Goal: Communication & Community: Answer question/provide support

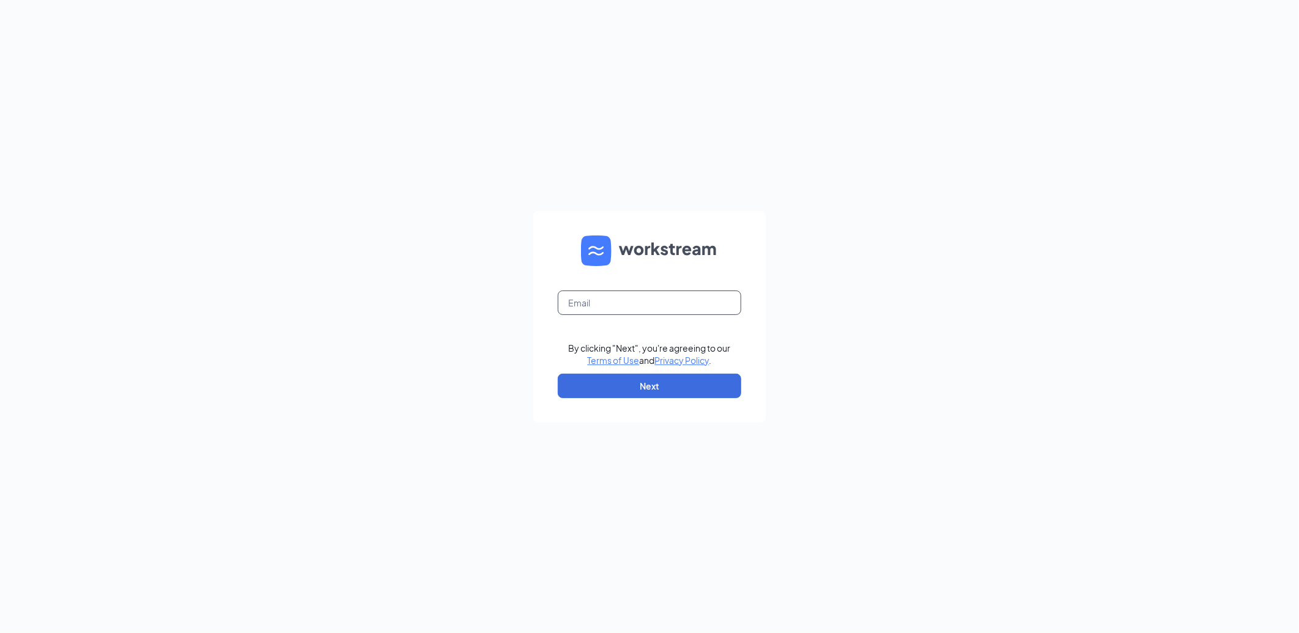
click at [651, 306] on input "text" at bounding box center [649, 302] width 183 height 24
type input "[EMAIL_ADDRESS][DOMAIN_NAME]"
click at [630, 385] on button "Next" at bounding box center [649, 386] width 183 height 24
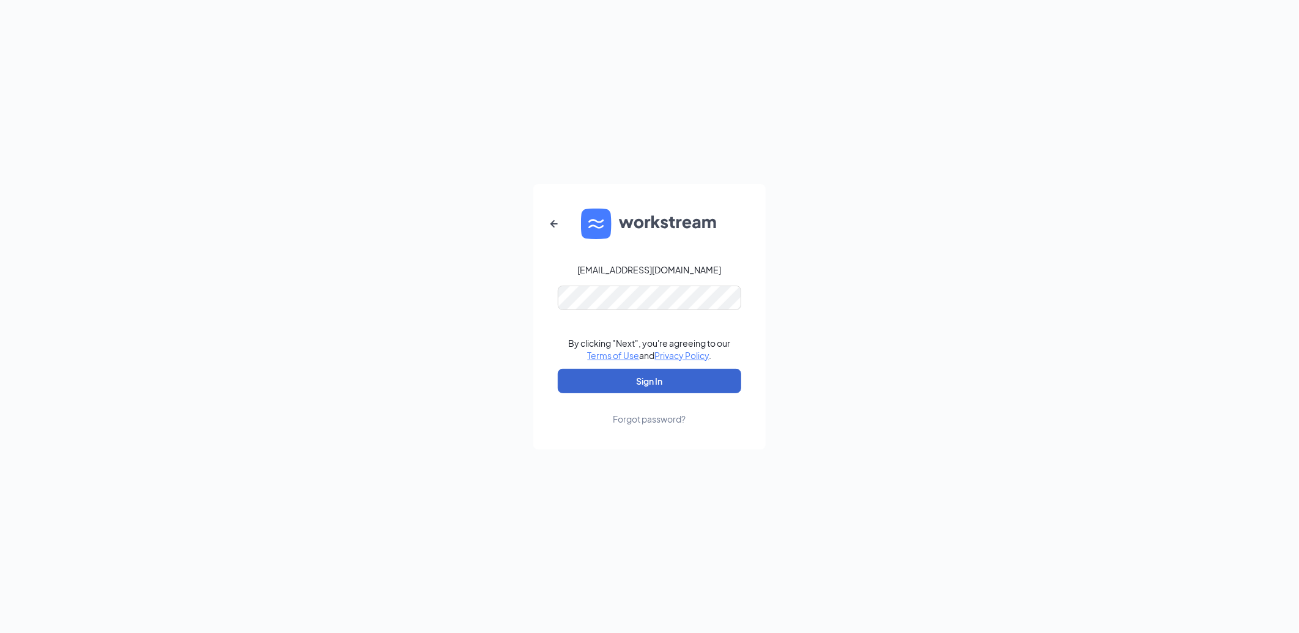
click at [630, 385] on button "Sign In" at bounding box center [649, 381] width 183 height 24
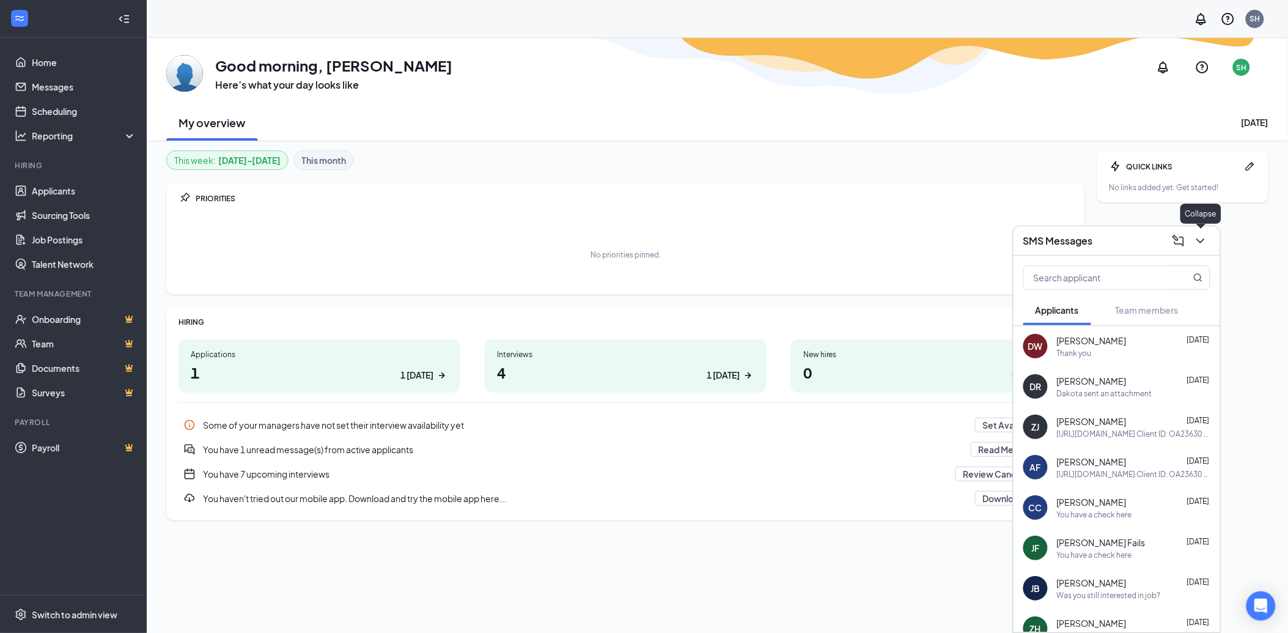
click at [1196, 236] on icon "ChevronDown" at bounding box center [1200, 241] width 15 height 15
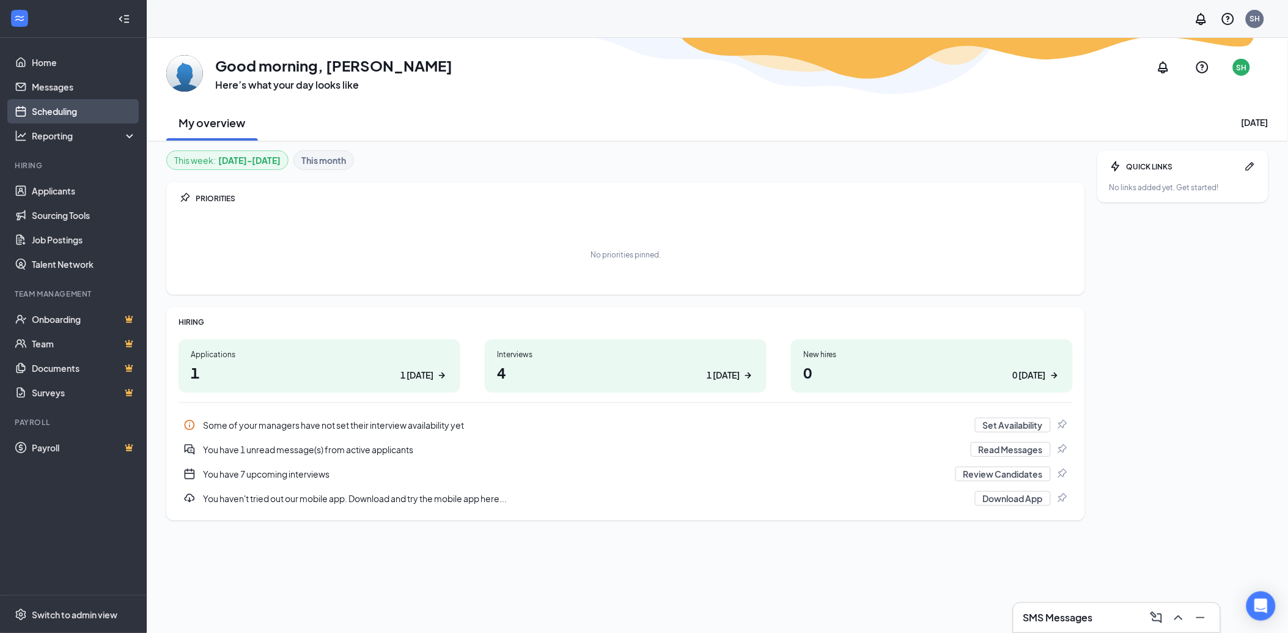
click at [57, 115] on link "Scheduling" at bounding box center [84, 111] width 105 height 24
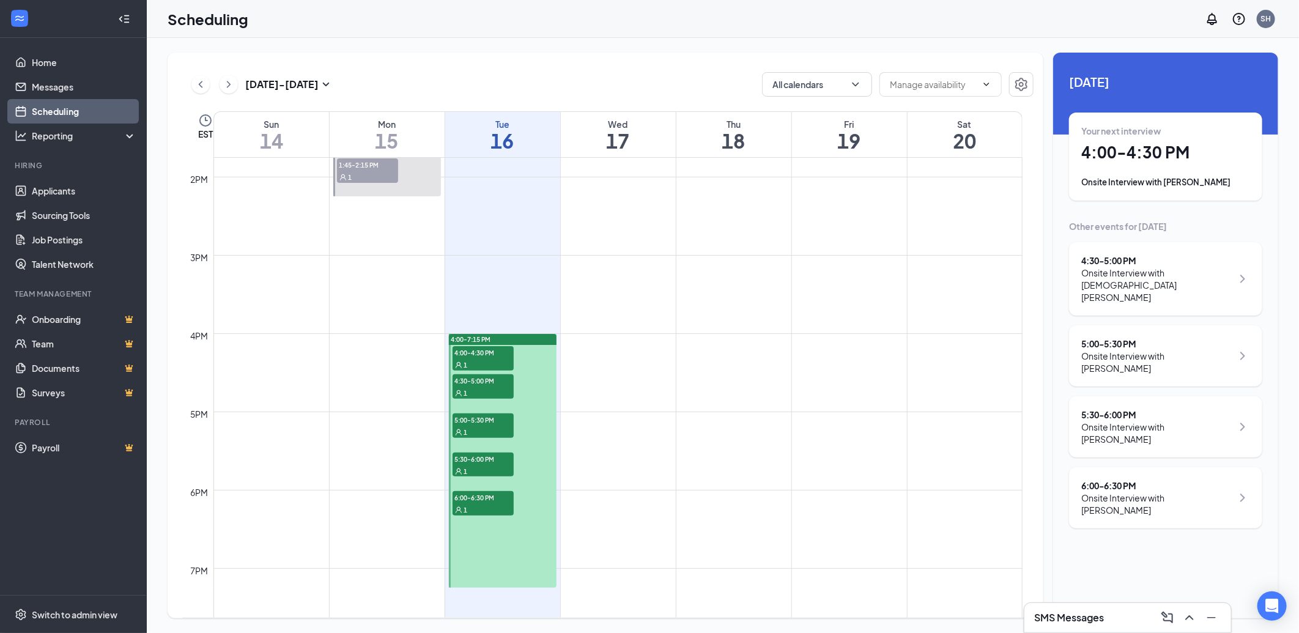
scroll to position [1080, 0]
click at [499, 351] on span "4:00-4:30 PM" at bounding box center [482, 349] width 61 height 12
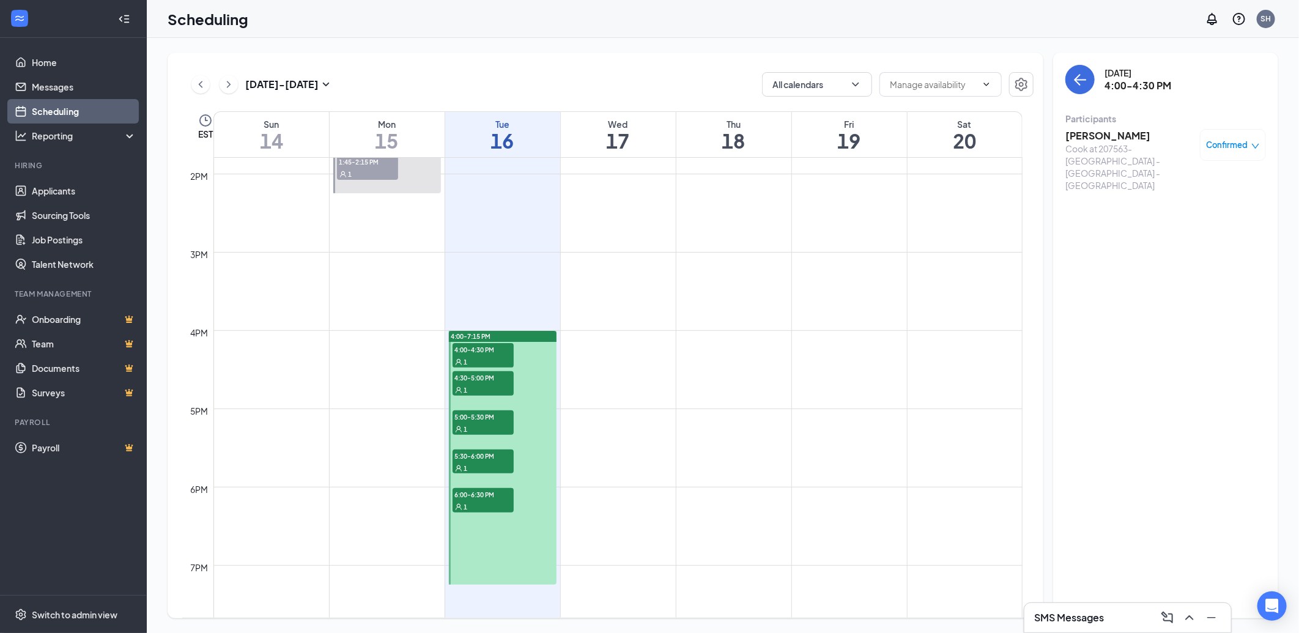
click at [492, 377] on span "4:30-5:00 PM" at bounding box center [482, 377] width 61 height 12
click at [486, 416] on span "5:00-5:30 PM" at bounding box center [482, 416] width 61 height 12
click at [482, 455] on span "5:30-6:00 PM" at bounding box center [482, 455] width 61 height 12
click at [481, 495] on span "6:00-6:30 PM" at bounding box center [482, 494] width 61 height 12
click at [1071, 607] on div "SMS Messages" at bounding box center [1127, 617] width 207 height 29
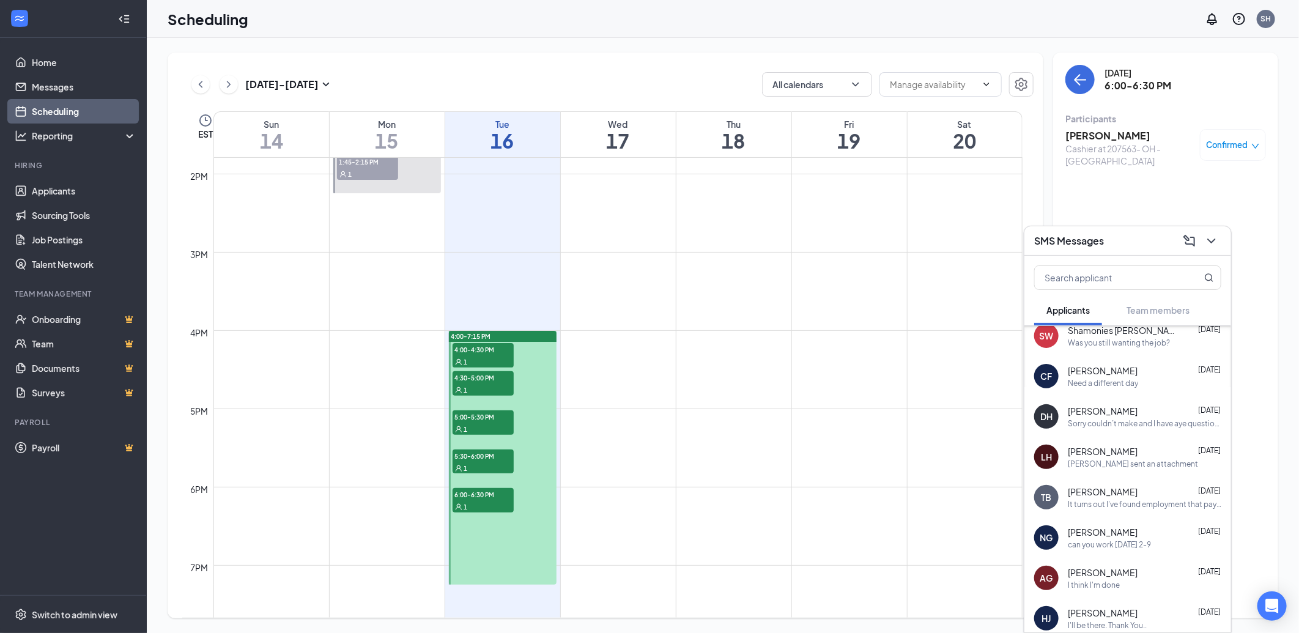
scroll to position [336, 0]
click at [1138, 577] on div "I think I'm done" at bounding box center [1143, 582] width 153 height 10
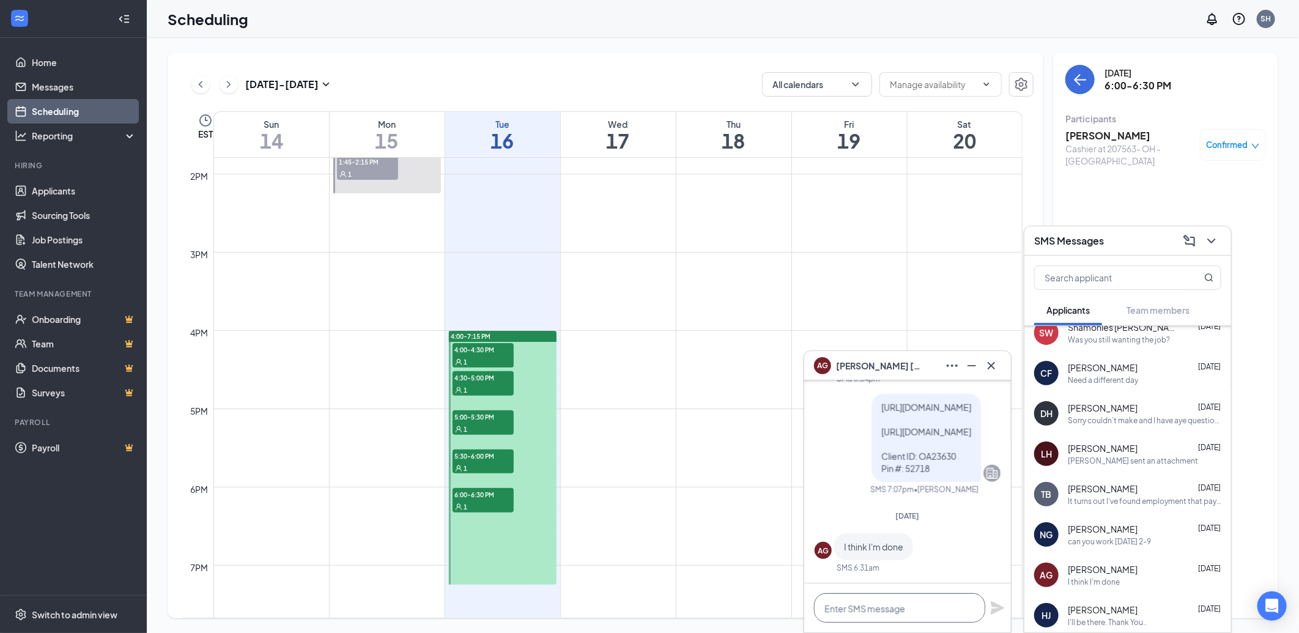
paste textarea "https://oasis.usverify.com/hrmgr/eob?p_action=newHirelogin Client ID: OA23630 P…"
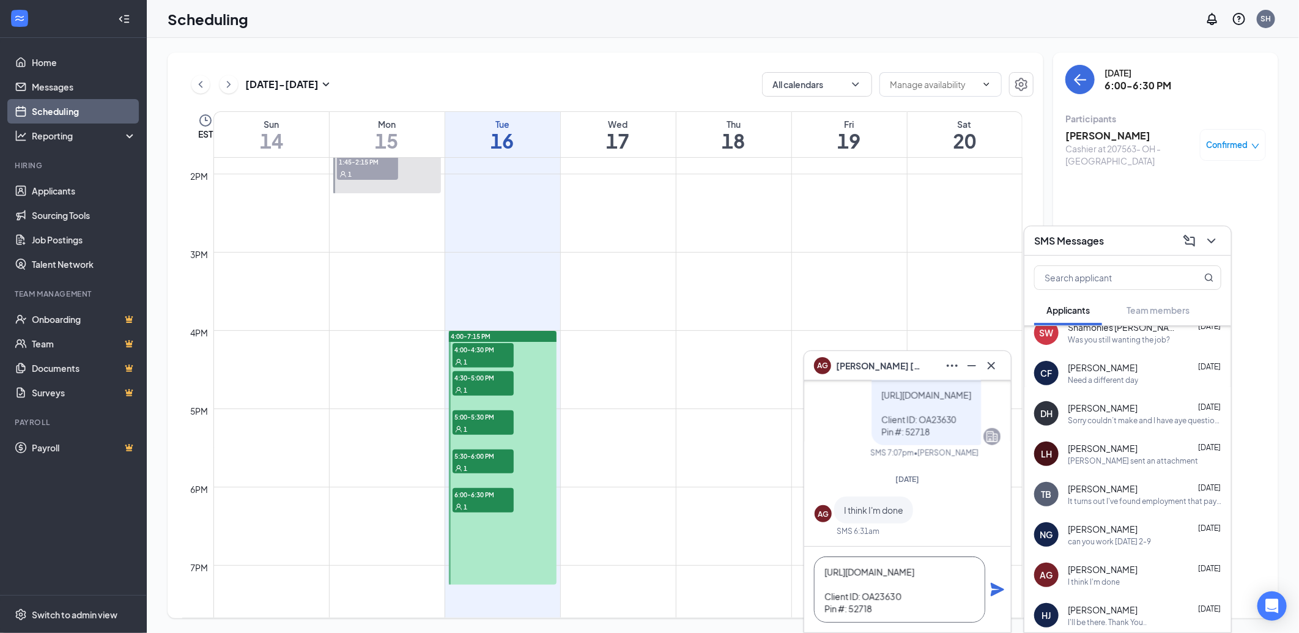
scroll to position [38, 0]
type textarea "https://oasis.usverify.com/hrmgr/eob?p_action=newHirelogin Client ID: OA23630 P…"
click at [997, 591] on icon "Plane" at bounding box center [996, 589] width 13 height 13
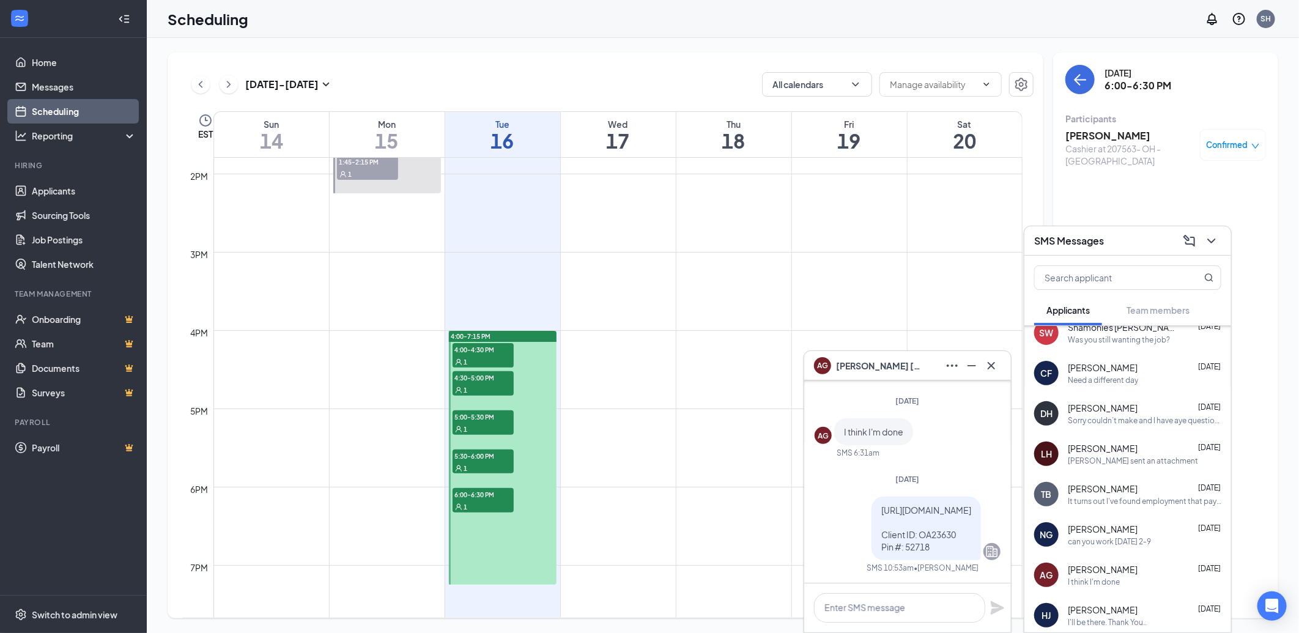
scroll to position [0, 0]
click at [883, 603] on textarea at bounding box center [899, 607] width 171 height 29
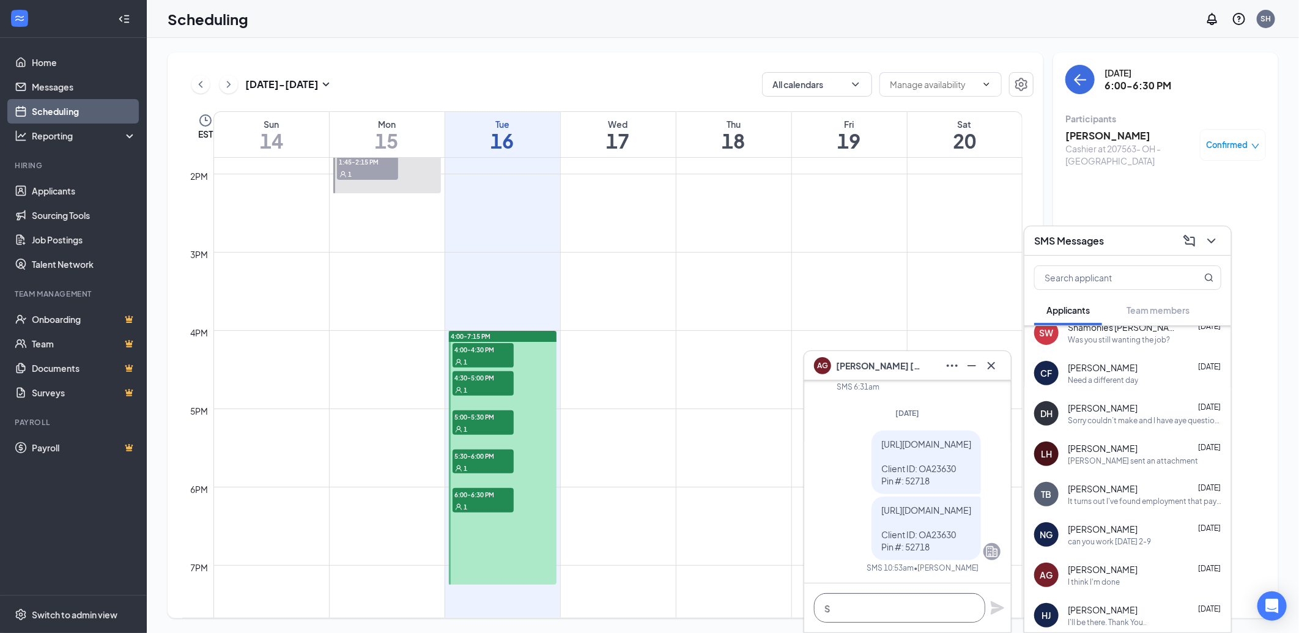
scroll to position [1, 0]
type textarea "She said it wasn't completed"
click at [995, 608] on icon "Plane" at bounding box center [996, 607] width 13 height 13
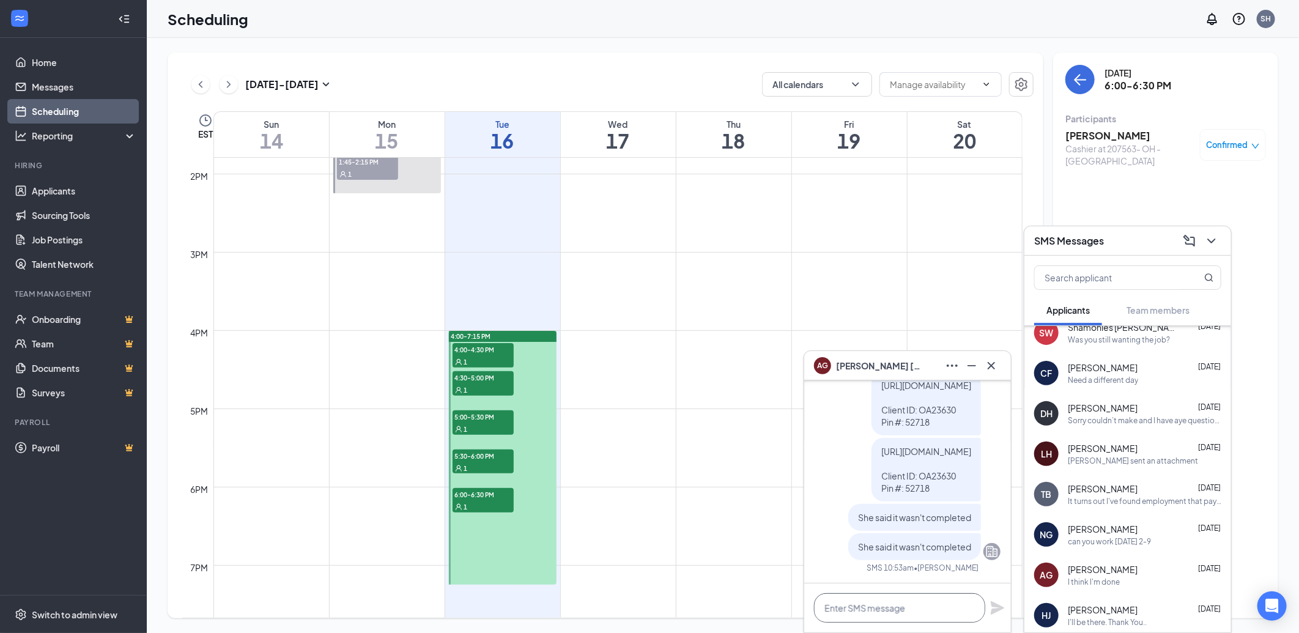
click at [890, 611] on textarea at bounding box center [899, 607] width 171 height 29
type textarea "So just try it again"
click at [997, 603] on icon "Plane" at bounding box center [996, 607] width 13 height 13
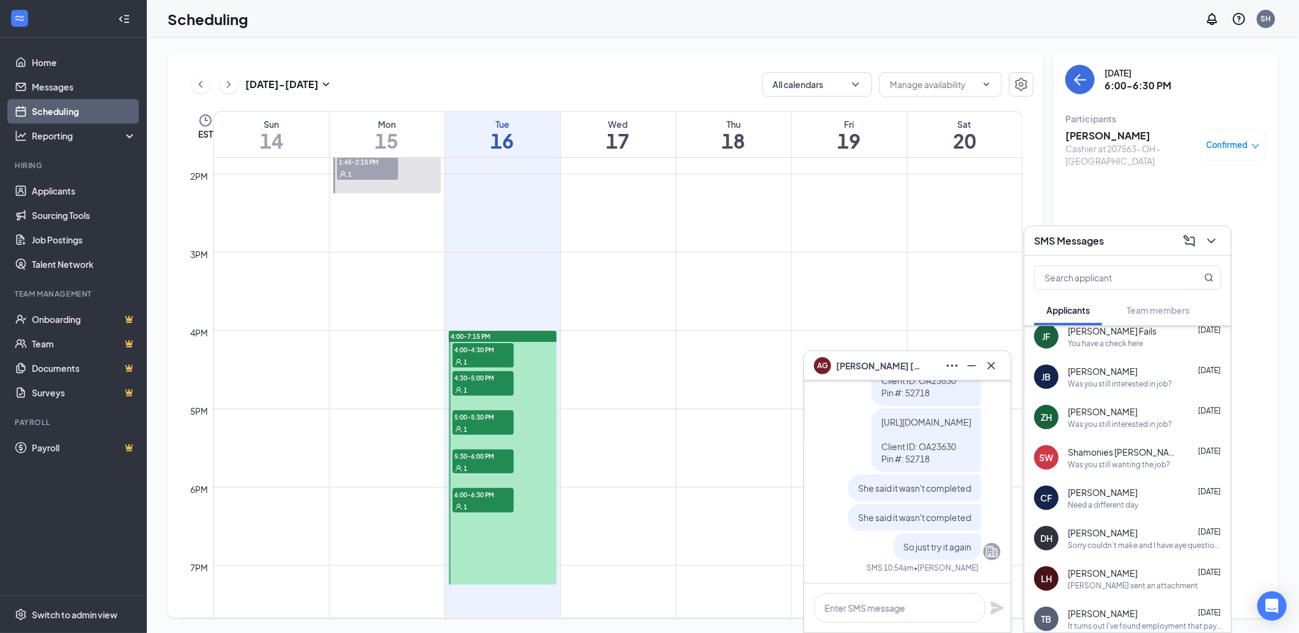
scroll to position [0, 0]
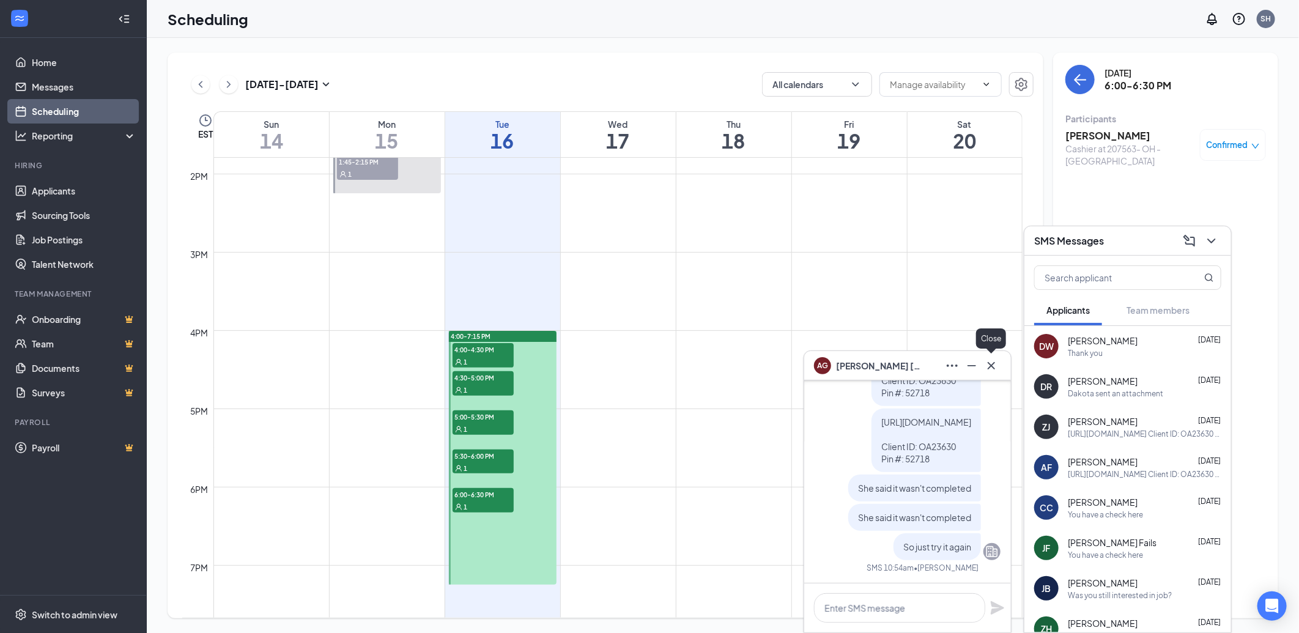
click at [994, 363] on icon "Cross" at bounding box center [990, 364] width 7 height 7
